Goal: Navigation & Orientation: Locate item on page

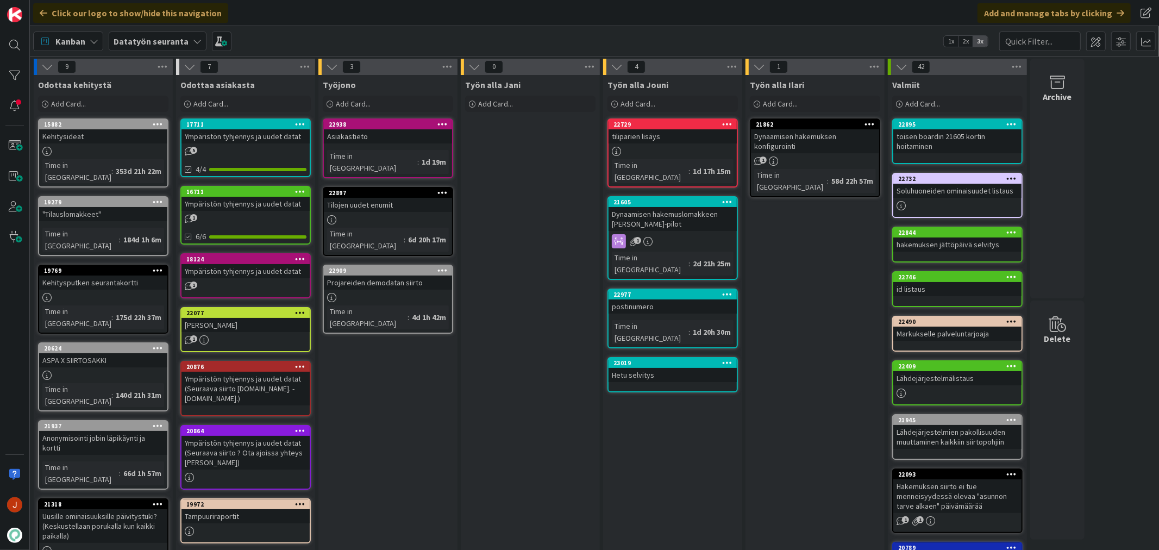
click at [585, 302] on div "Työn alla Jani Add Card..." at bounding box center [530, 461] width 139 height 773
click at [748, 419] on div "Työn alla Ilari Add Card... 21862 Dynaamisen hakemuksen konfigurointi 1 Time in…" at bounding box center [815, 461] width 139 height 773
drag, startPoint x: 499, startPoint y: 351, endPoint x: 519, endPoint y: 359, distance: 21.7
click at [500, 351] on div "Työn alla Jani Add Card..." at bounding box center [530, 461] width 139 height 773
click at [813, 319] on div "Työn alla Ilari Add Card... 21862 Dynaamisen hakemuksen konfigurointi 1 Time in…" at bounding box center [815, 461] width 139 height 773
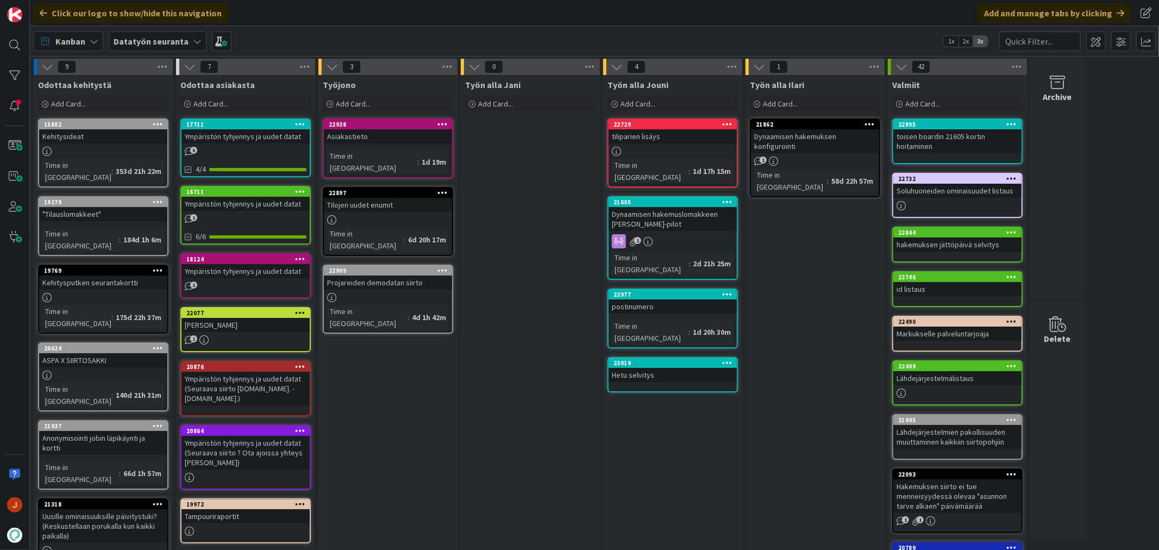
drag, startPoint x: 678, startPoint y: 436, endPoint x: 598, endPoint y: 392, distance: 91.2
drag, startPoint x: 598, startPoint y: 392, endPoint x: 544, endPoint y: 378, distance: 56.3
click at [544, 378] on div "Työn alla Jani Add Card..." at bounding box center [530, 461] width 139 height 773
click at [578, 160] on div "Työn alla Jani Add Card..." at bounding box center [530, 461] width 139 height 773
click at [692, 458] on div "Työn alla Jouni Add Card... Template Not Set Title 0 / 128 Label TA TA Lahden T…" at bounding box center [672, 461] width 139 height 773
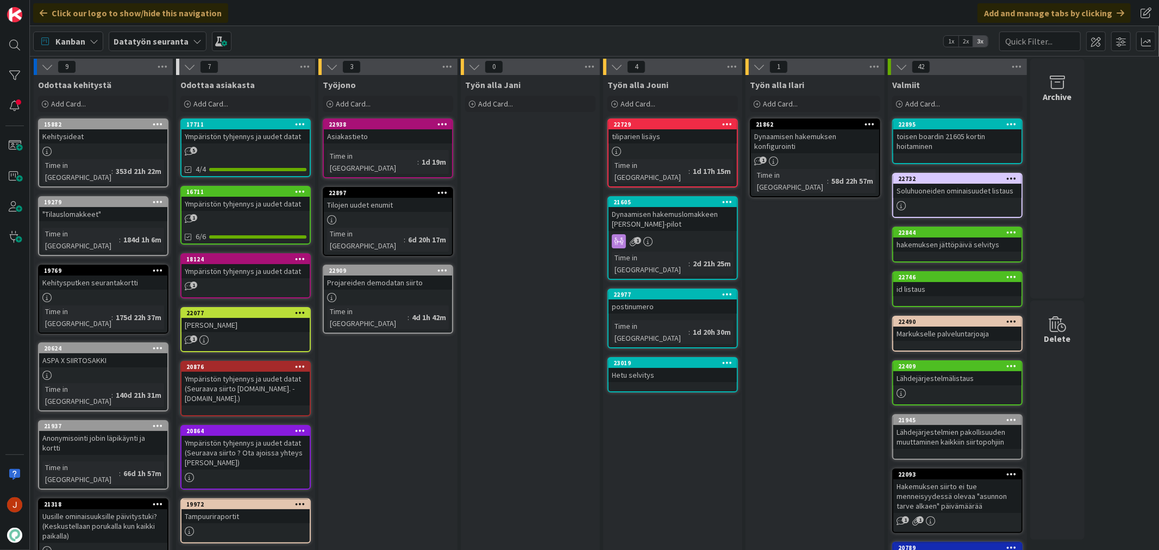
click at [1094, 180] on div "9 Odottaa kehitystä Add Card... 15882 Kehitysideat Time in Column : 353d 21h 22…" at bounding box center [594, 456] width 1125 height 795
click at [541, 369] on div "Työn alla Jani Add Card..." at bounding box center [530, 461] width 139 height 773
click at [648, 409] on div "Työn alla Jouni Add Card... Template Not Set Title 0 / 128 Label TA TA Lahden T…" at bounding box center [672, 461] width 139 height 773
